Goal: Information Seeking & Learning: Check status

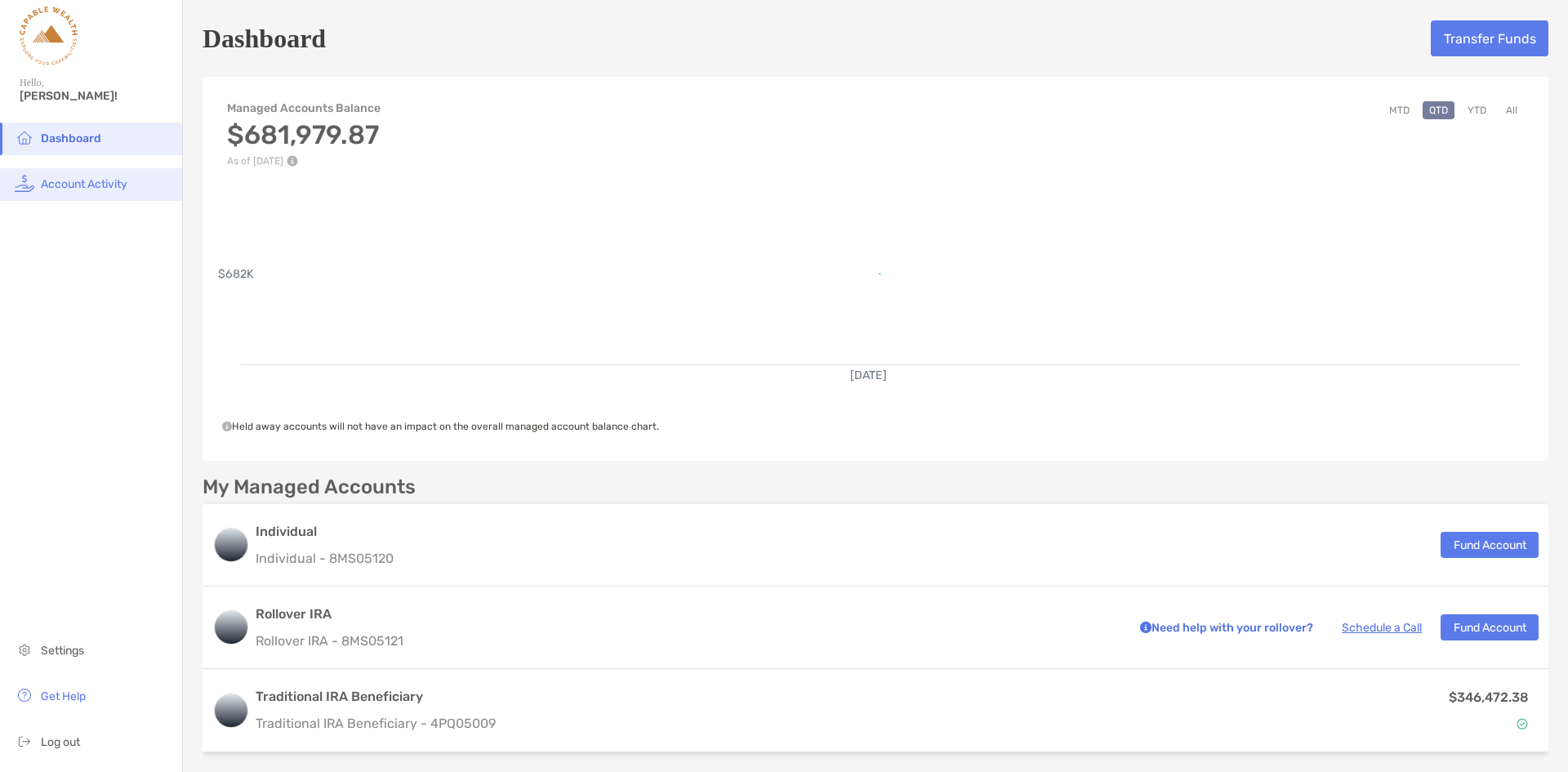
click at [71, 187] on span "Account Activity" at bounding box center [84, 184] width 86 height 14
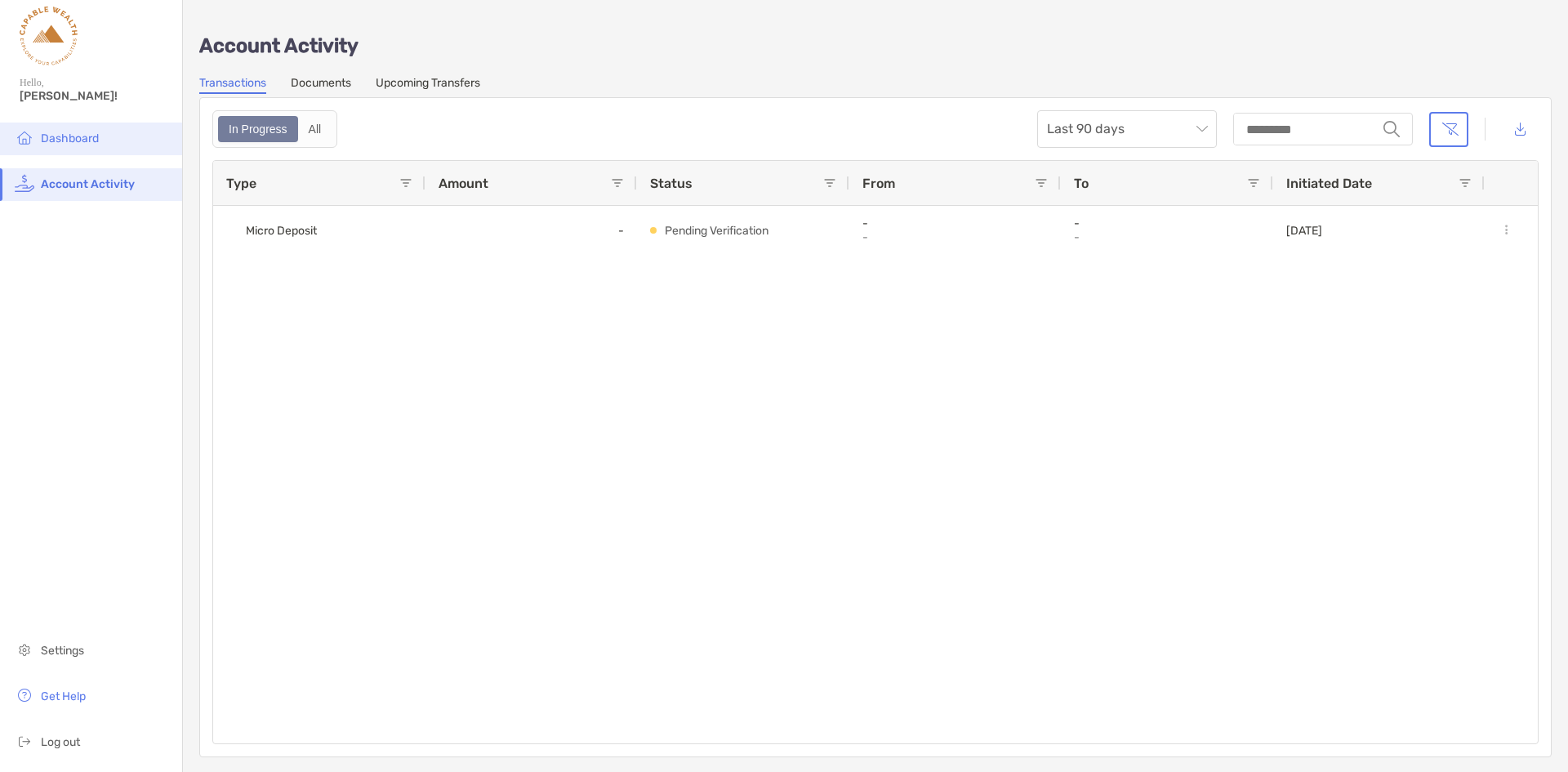
click at [68, 142] on span "Dashboard" at bounding box center [70, 138] width 58 height 14
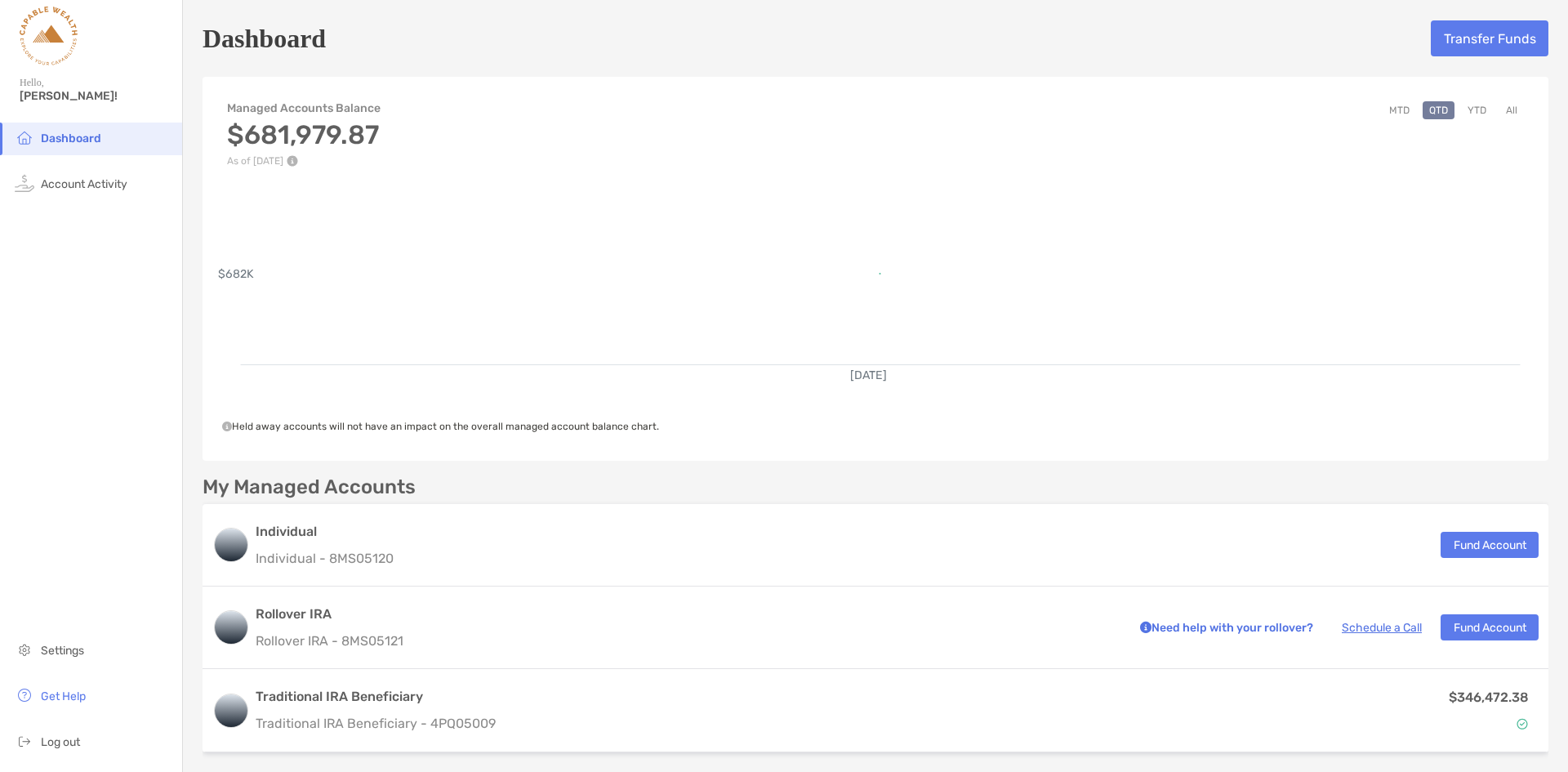
click at [229, 426] on icon at bounding box center [227, 426] width 9 height 9
click at [1468, 114] on button "YTD" at bounding box center [1477, 110] width 32 height 18
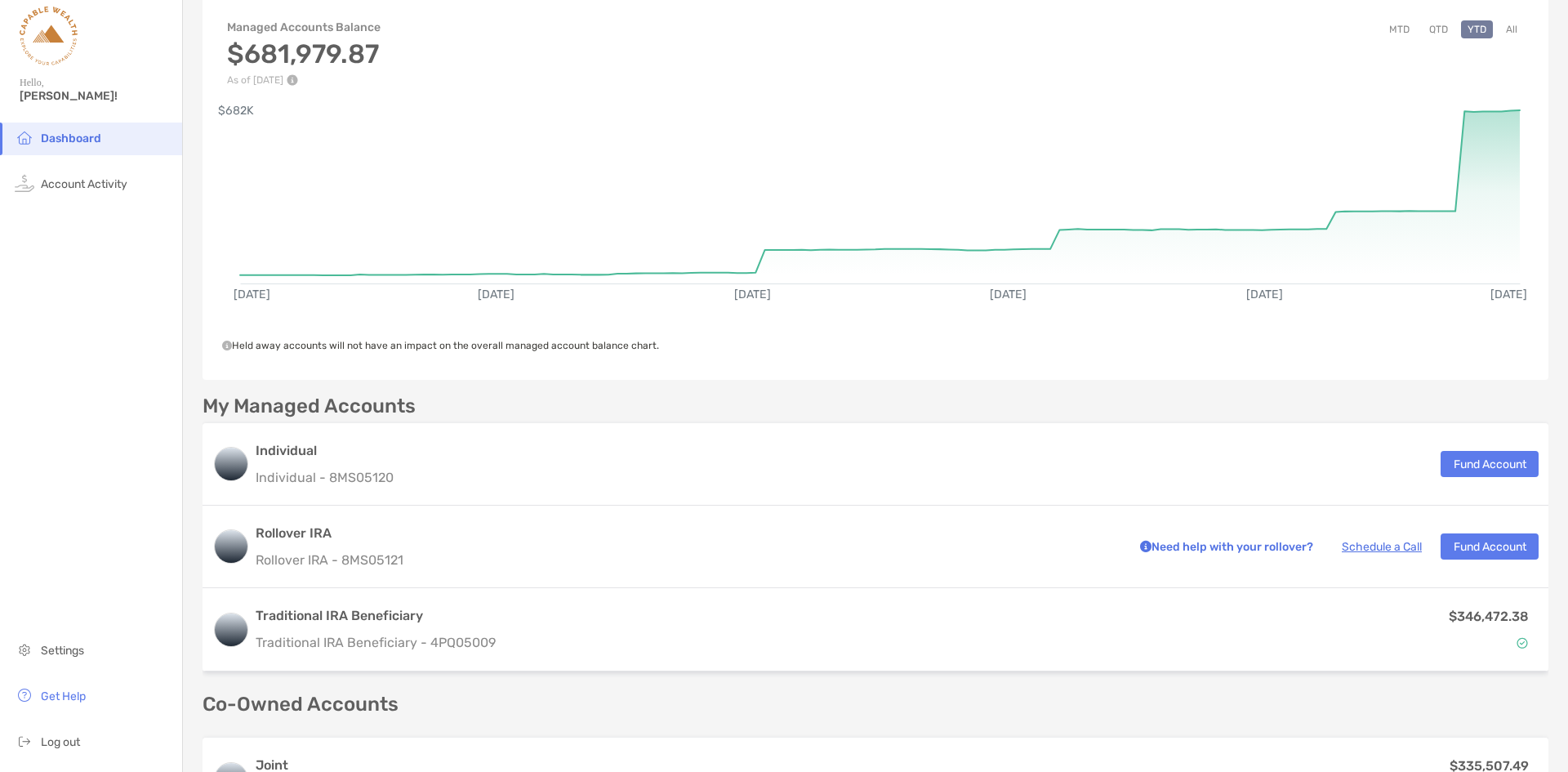
scroll to position [72, 0]
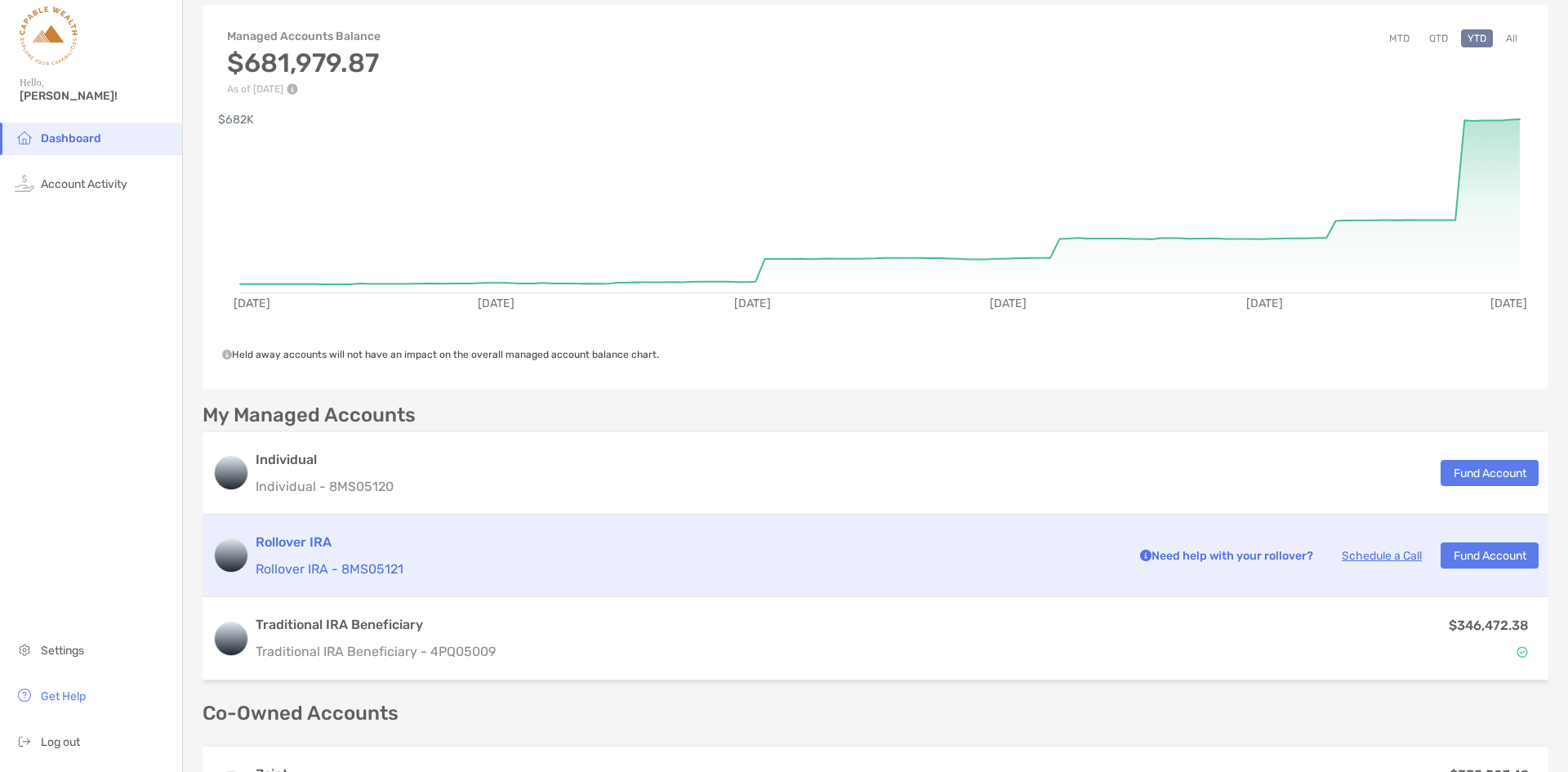
click at [435, 560] on p "Rollover IRA - 8MS05121" at bounding box center [686, 569] width 862 height 21
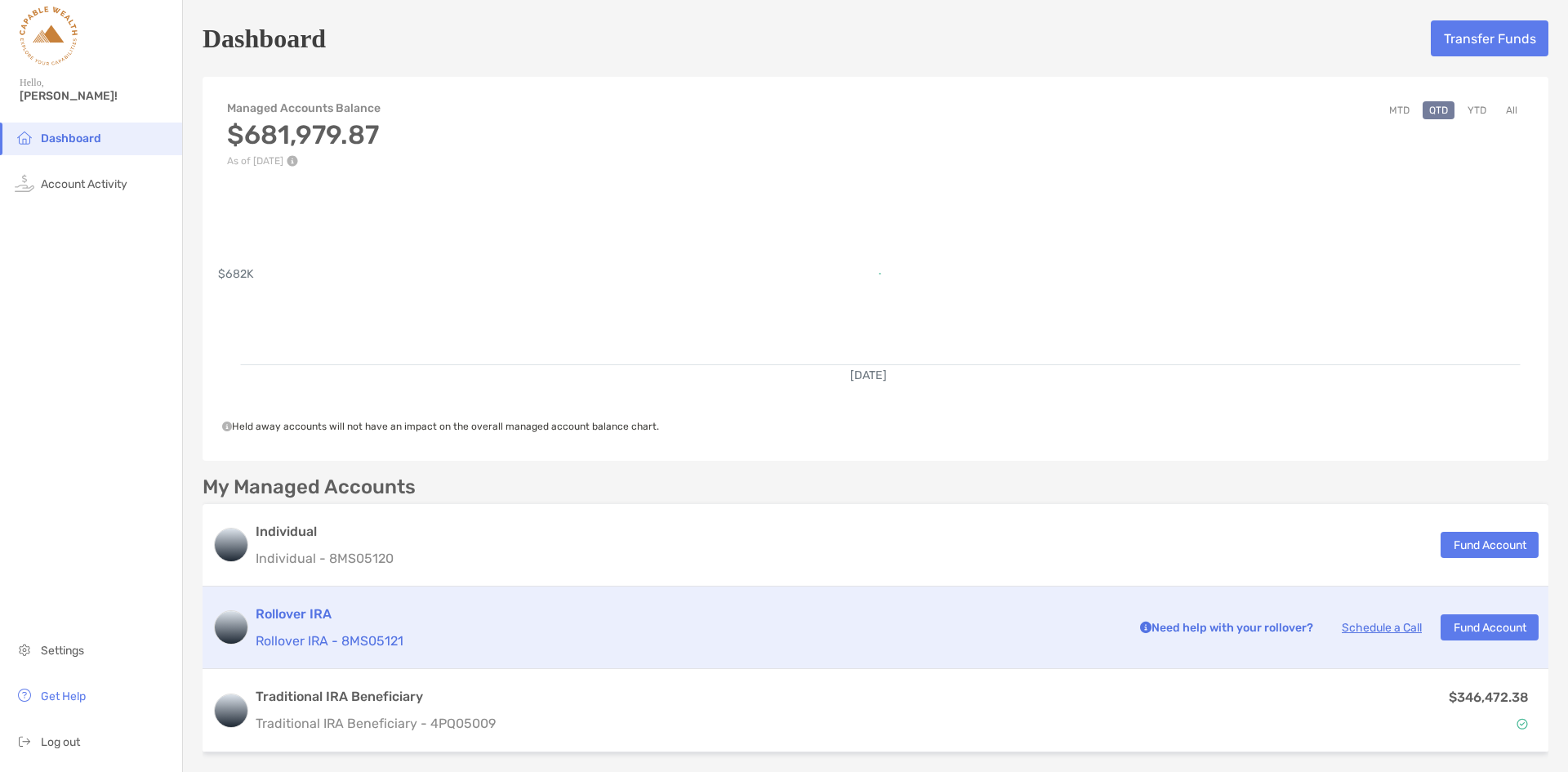
click at [310, 611] on h3 "Rollover IRA" at bounding box center [686, 613] width 862 height 20
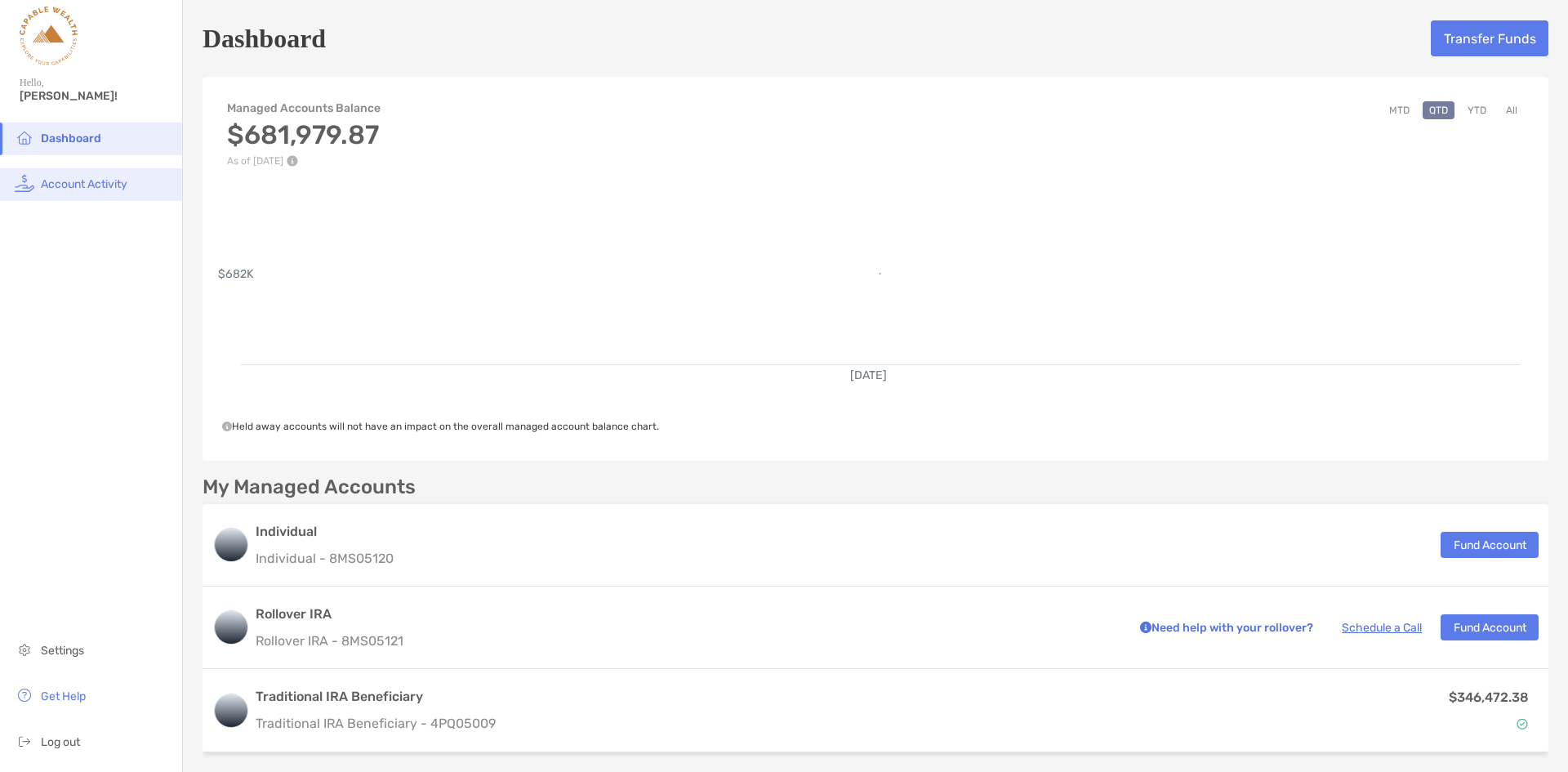
click at [86, 189] on span "Account Activity" at bounding box center [84, 184] width 86 height 14
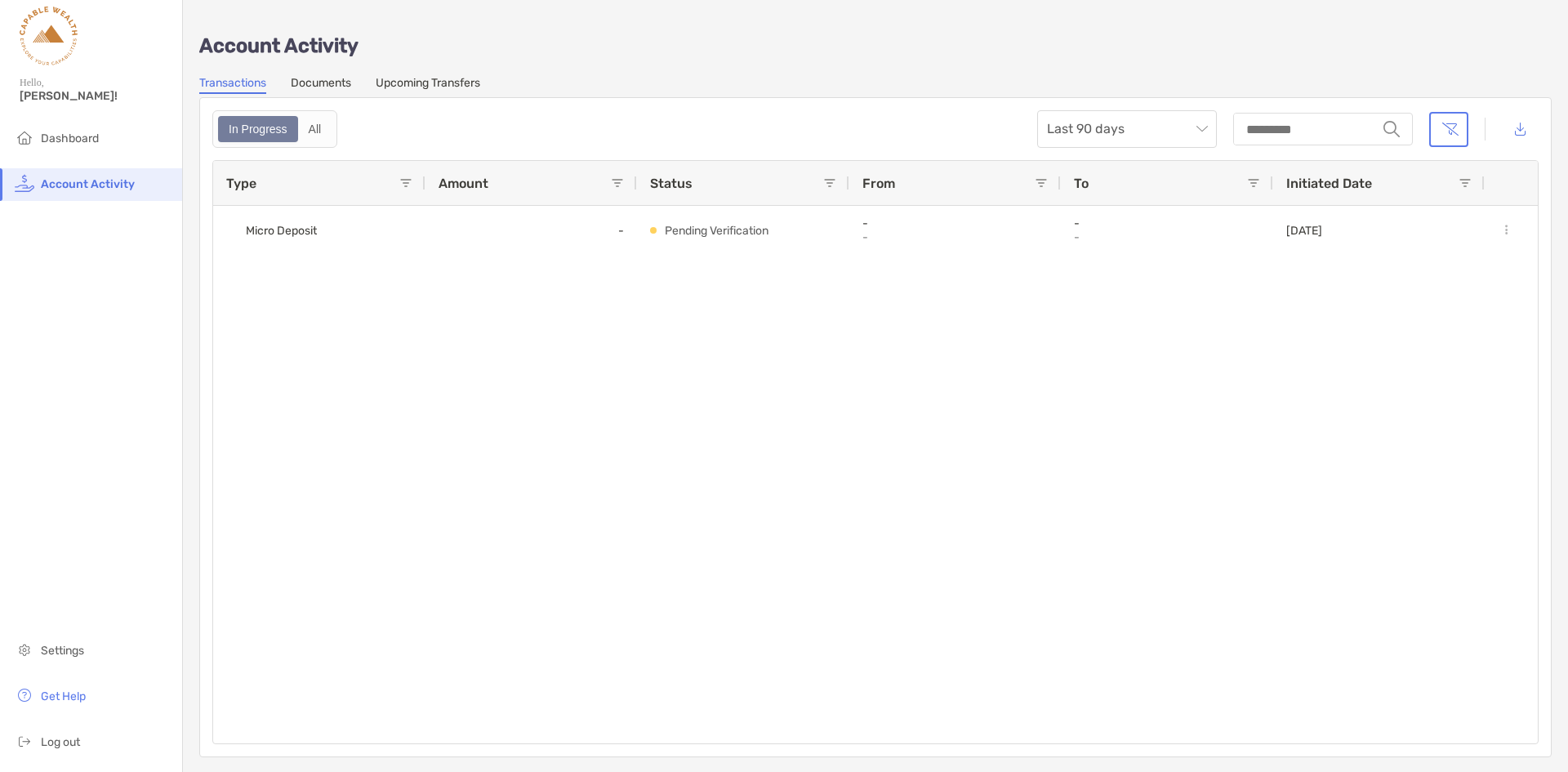
click at [323, 83] on link "Documents" at bounding box center [321, 84] width 60 height 18
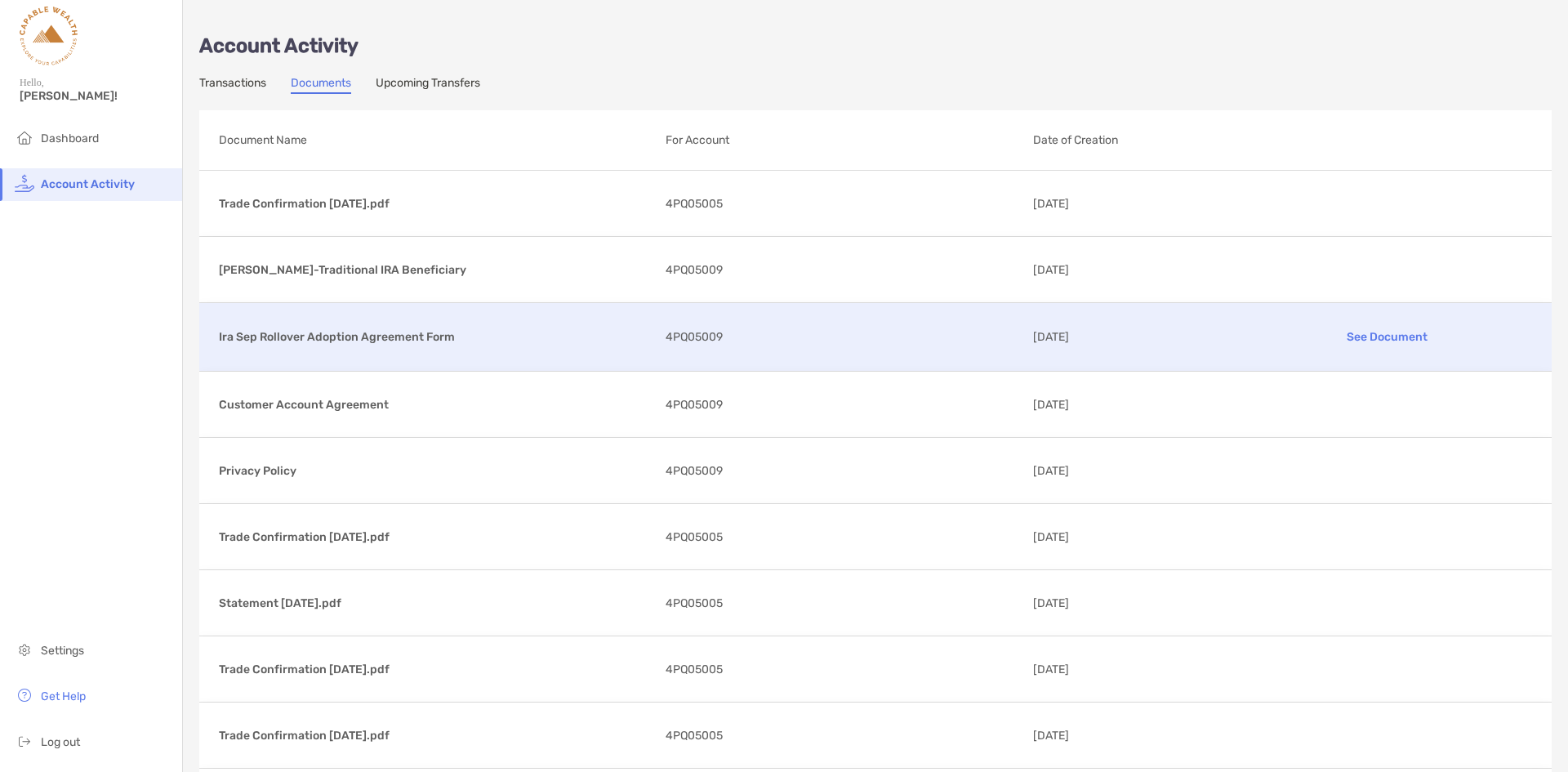
click at [368, 333] on p "Ira Sep Rollover Adoption Agreement Form" at bounding box center [435, 337] width 433 height 21
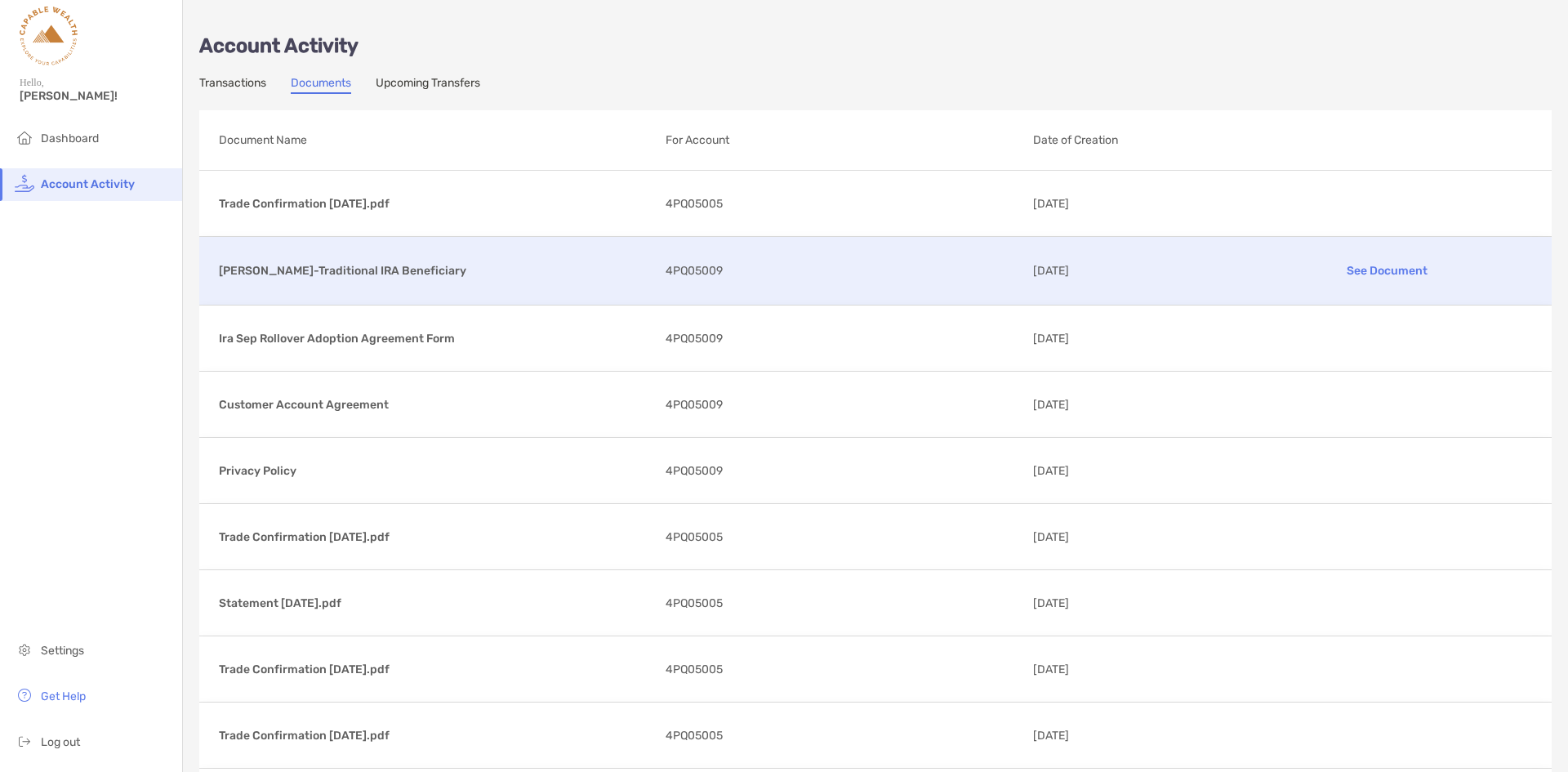
click at [418, 276] on p "[PERSON_NAME]-Traditional IRA Beneficiary" at bounding box center [435, 271] width 433 height 21
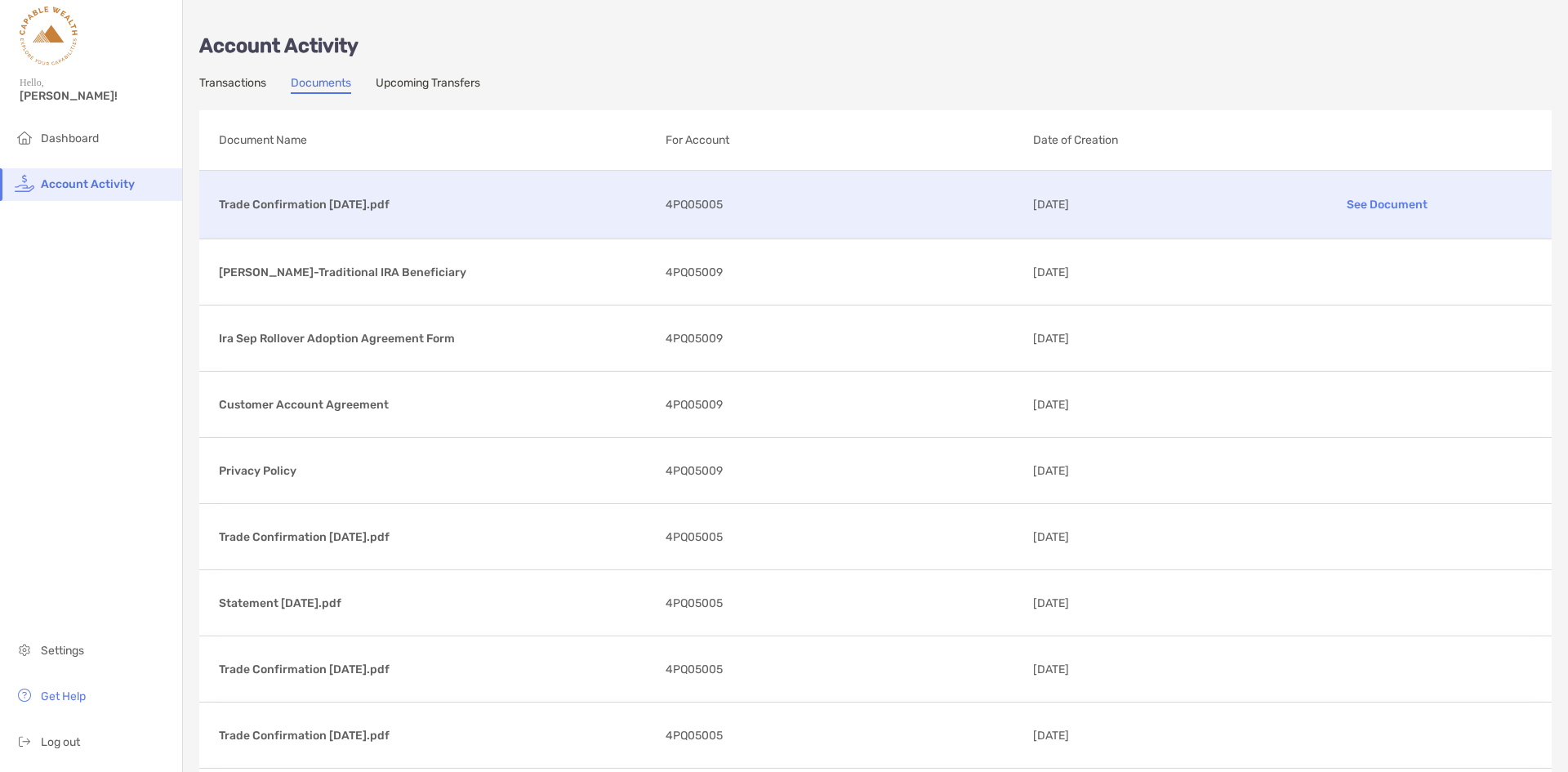
click at [477, 205] on p "Trade Confirmation [DATE].pdf" at bounding box center [435, 204] width 433 height 21
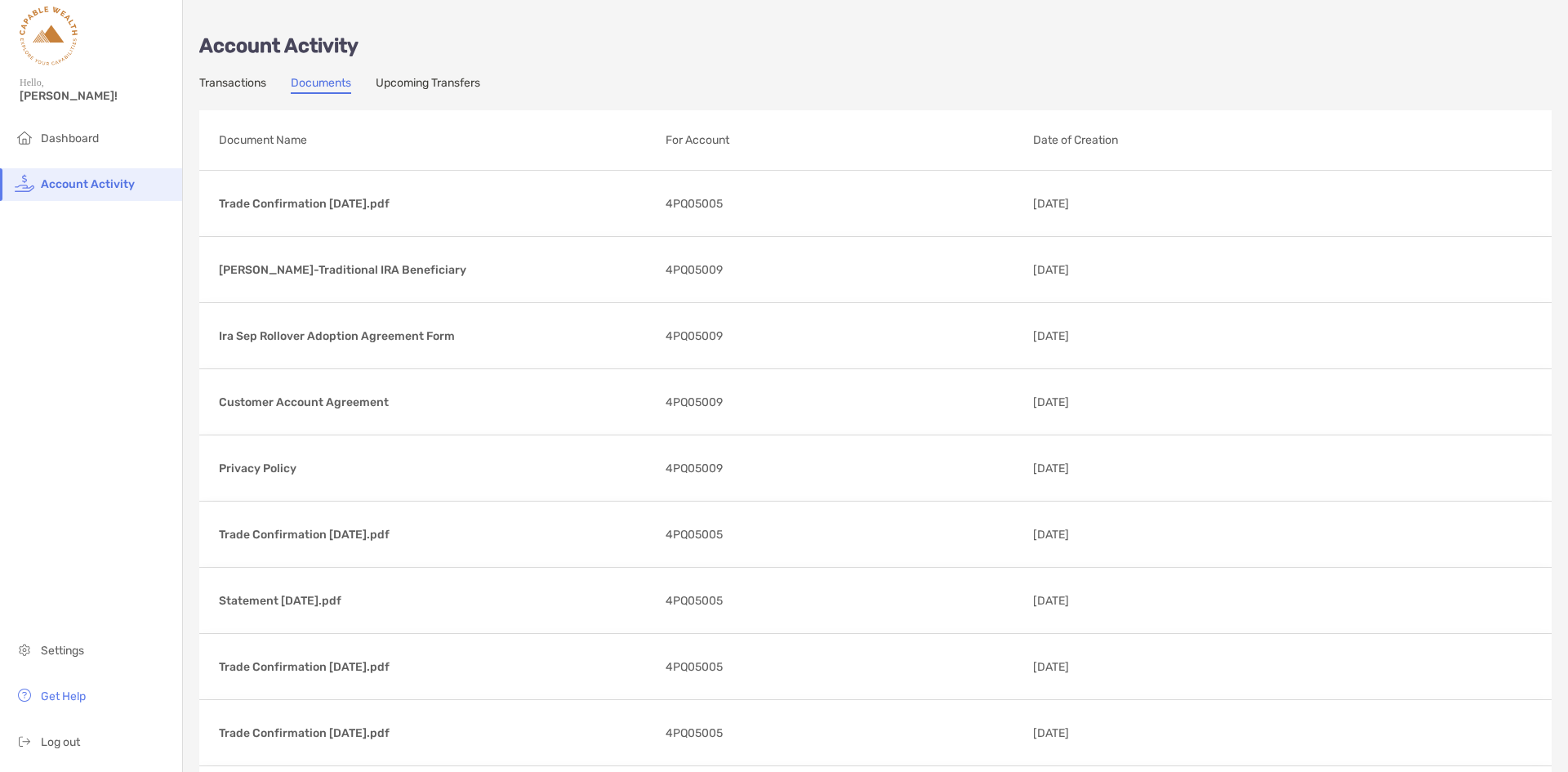
click at [432, 83] on link "Upcoming Transfers" at bounding box center [428, 84] width 104 height 18
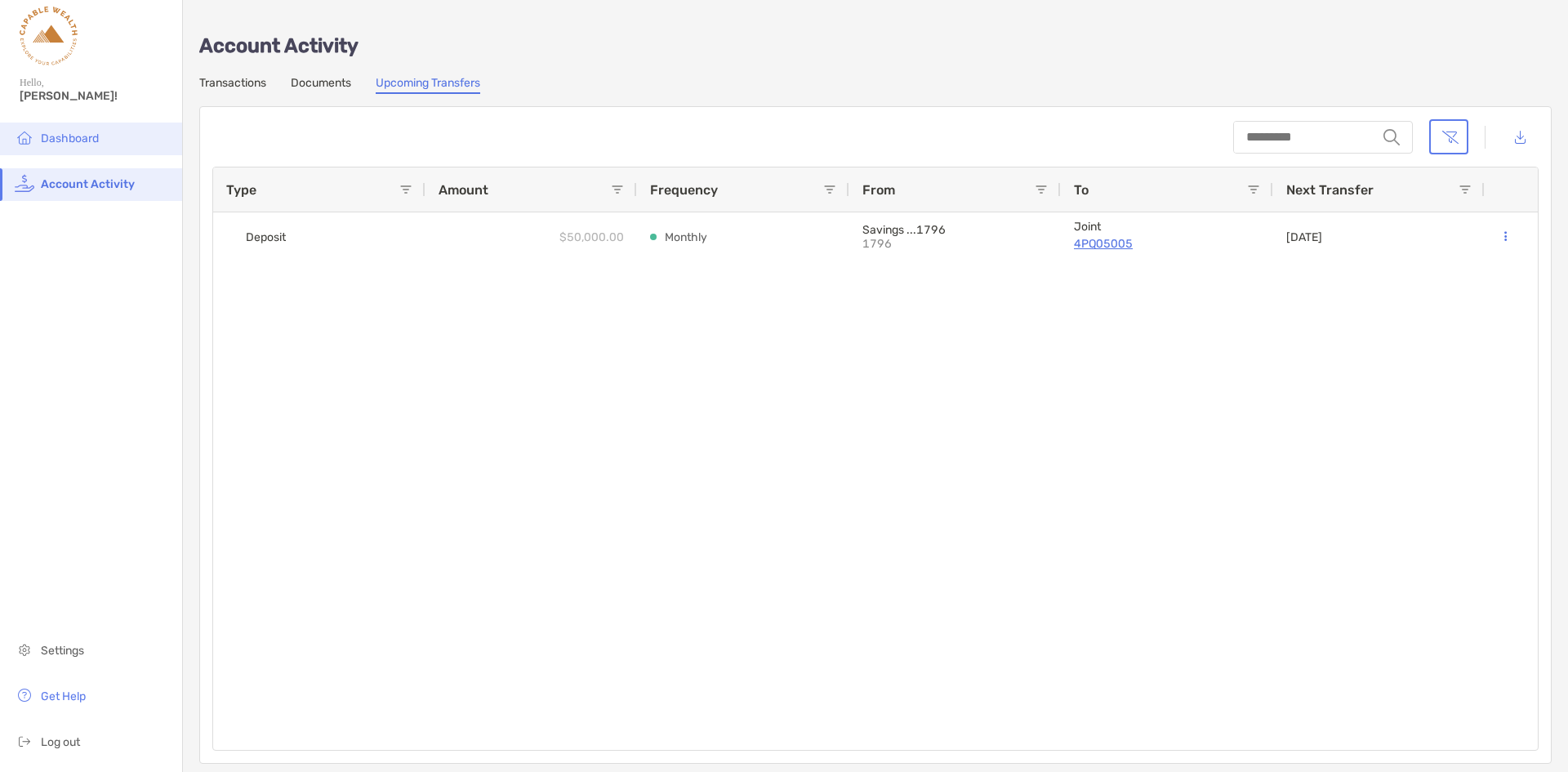
click at [92, 129] on li "Dashboard" at bounding box center [91, 139] width 182 height 33
